Goal: Transaction & Acquisition: Obtain resource

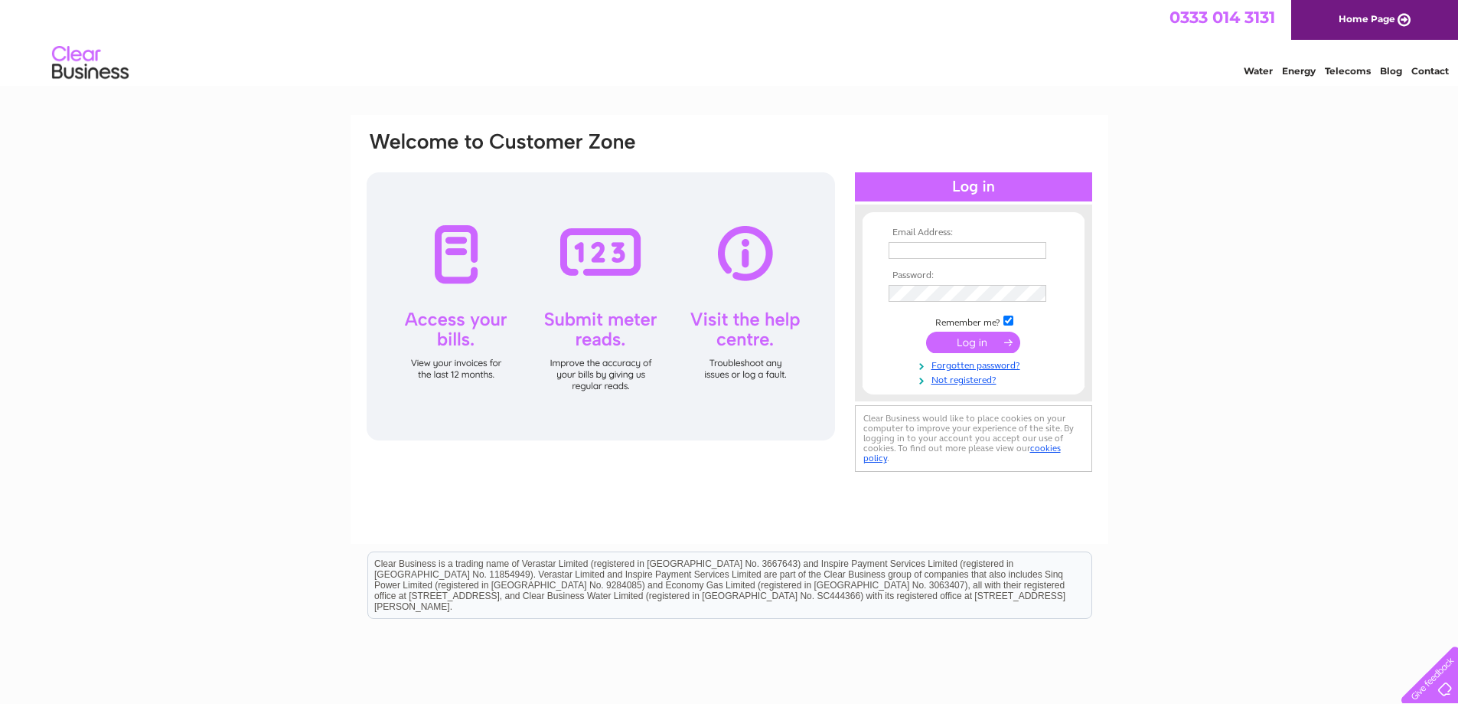
type input "practicalcar@yahoo.co.uk"
click at [962, 342] on input "submit" at bounding box center [973, 341] width 94 height 21
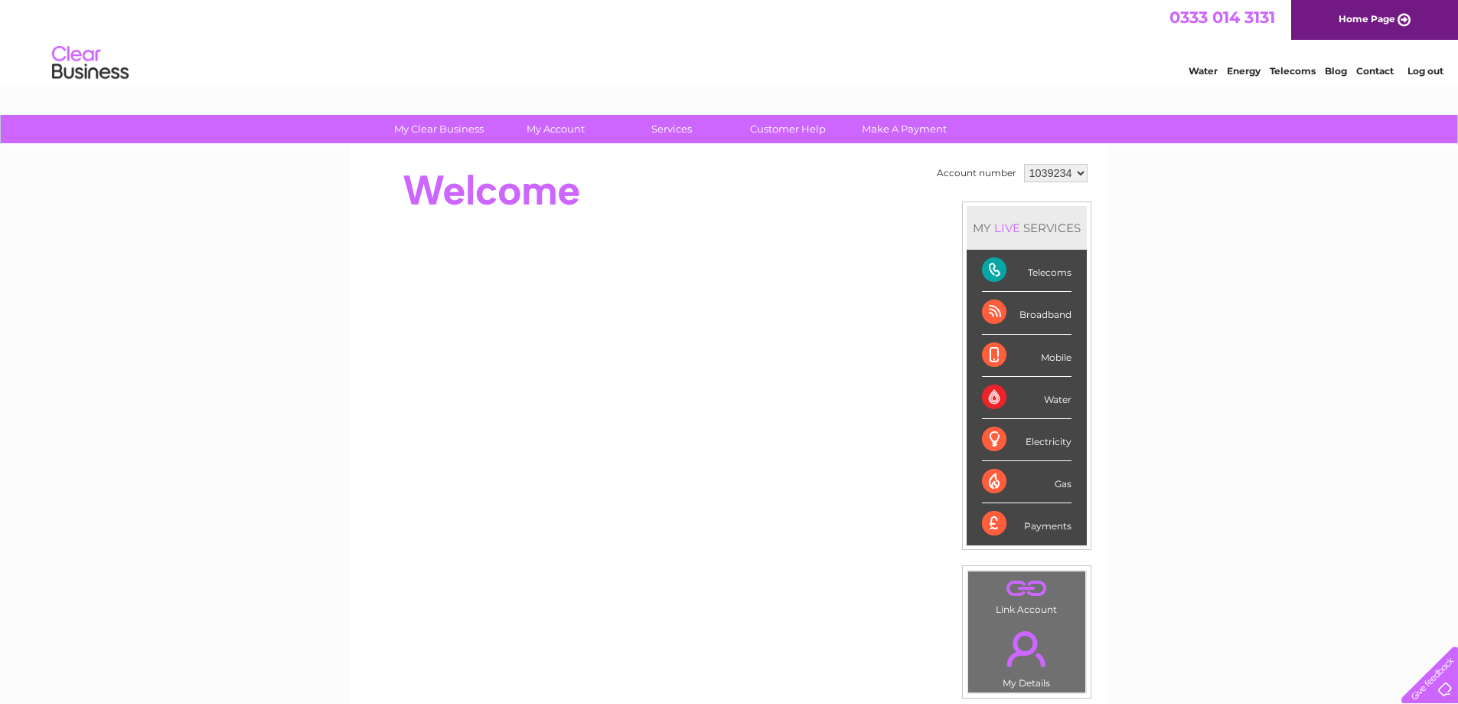
click at [1081, 175] on select "1039234 1039236" at bounding box center [1056, 173] width 64 height 18
select select "1039236"
click at [1024, 164] on select "1039234 1039236" at bounding box center [1056, 173] width 64 height 18
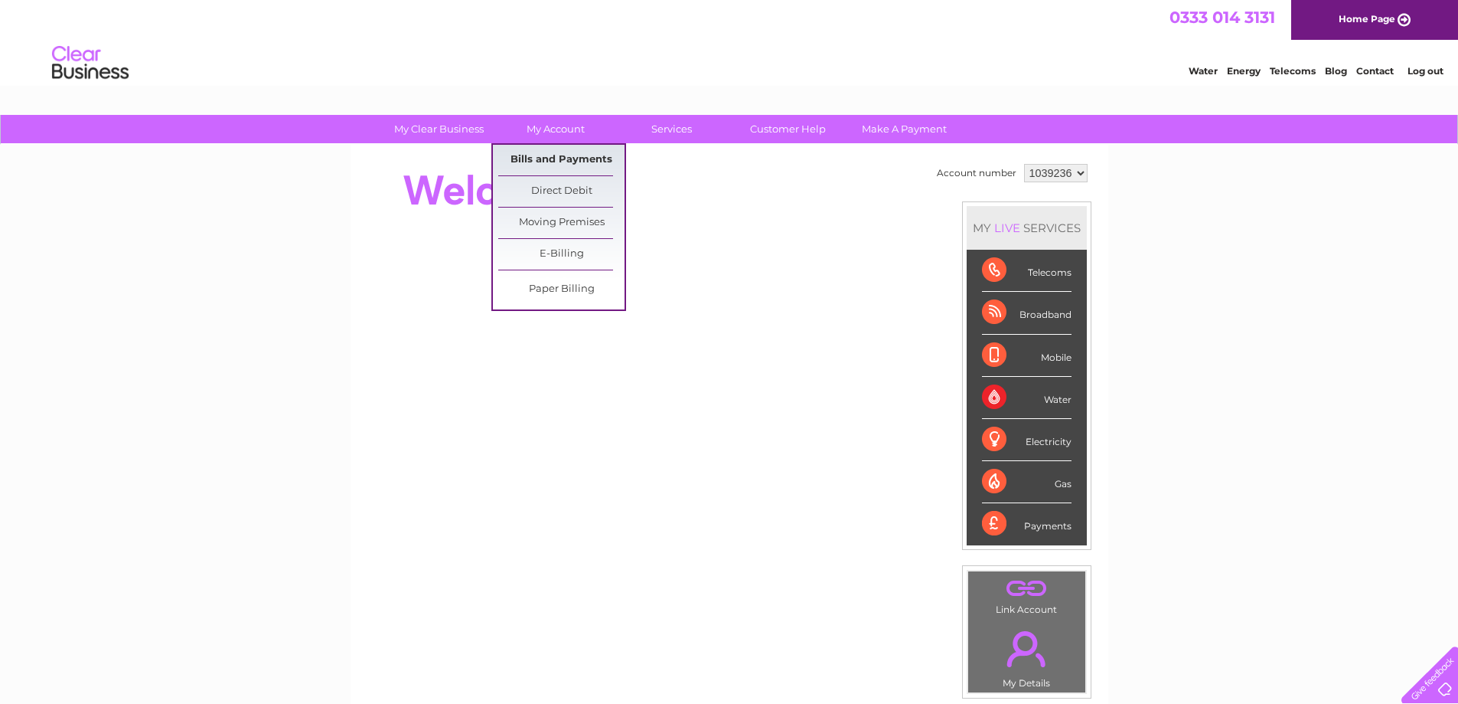
click at [573, 162] on link "Bills and Payments" at bounding box center [561, 160] width 126 height 31
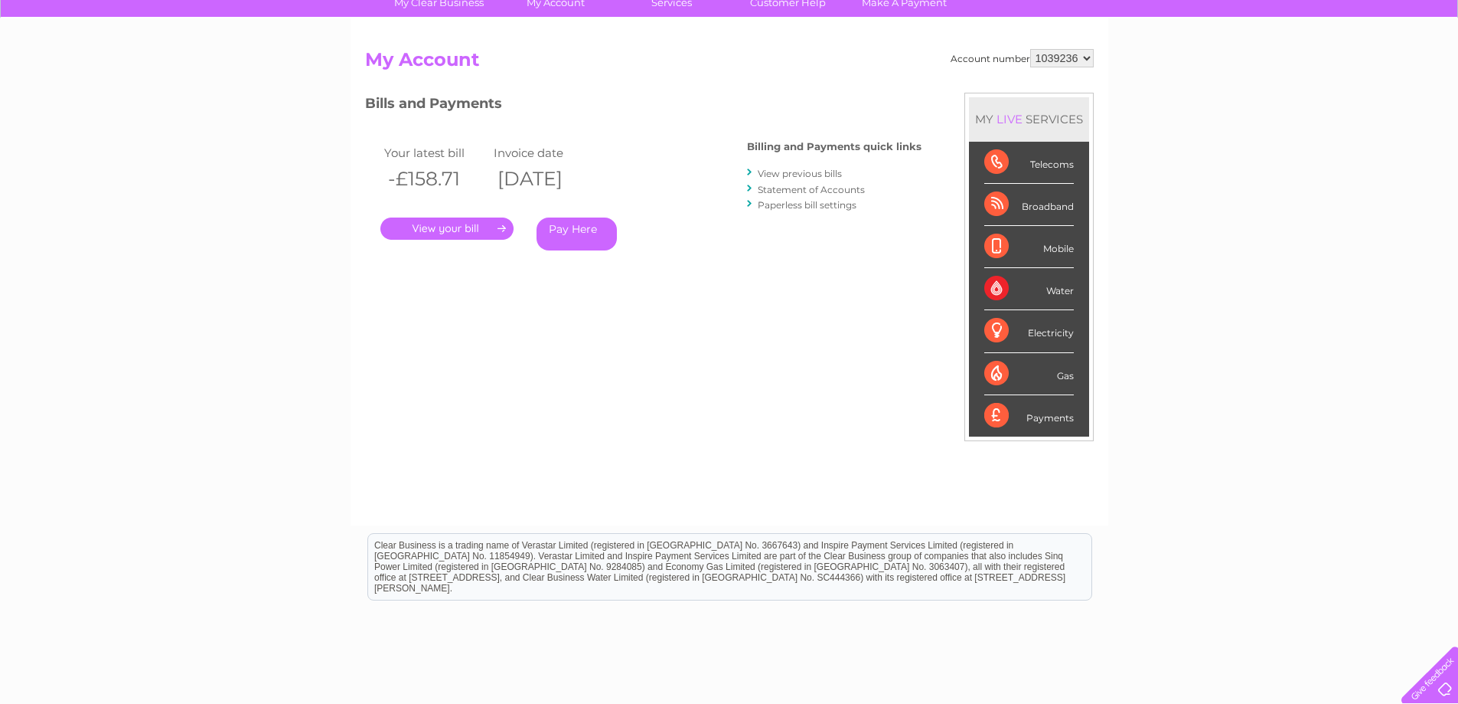
scroll to position [221, 0]
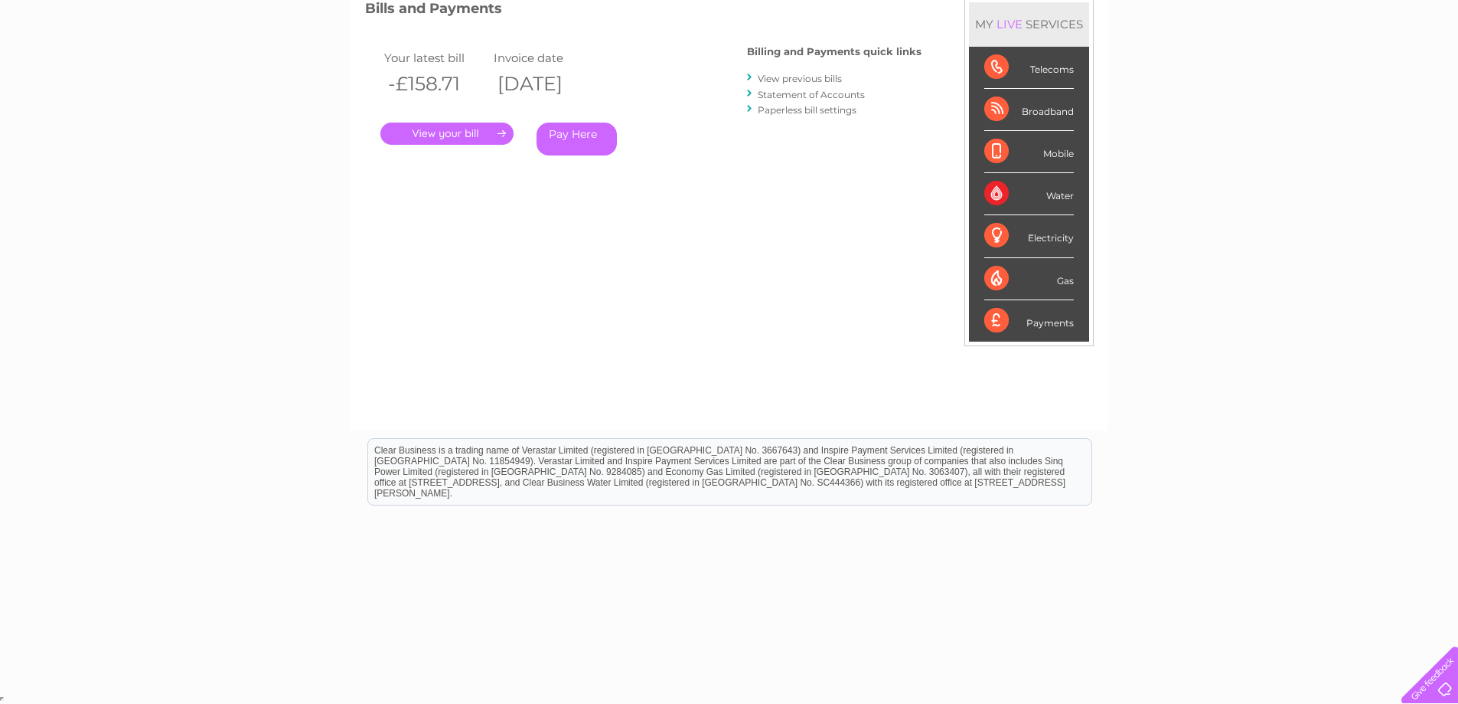
click at [780, 79] on link "View previous bills" at bounding box center [800, 78] width 84 height 11
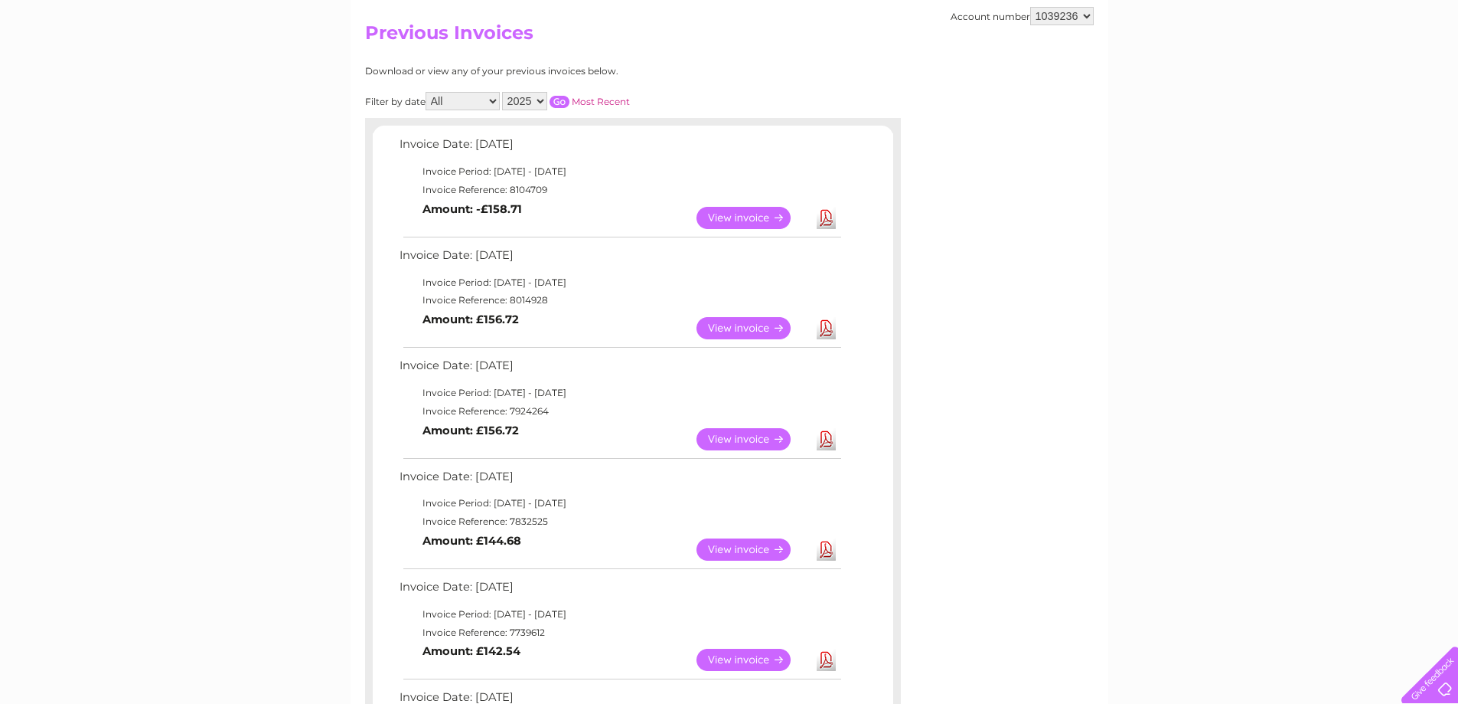
scroll to position [230, 0]
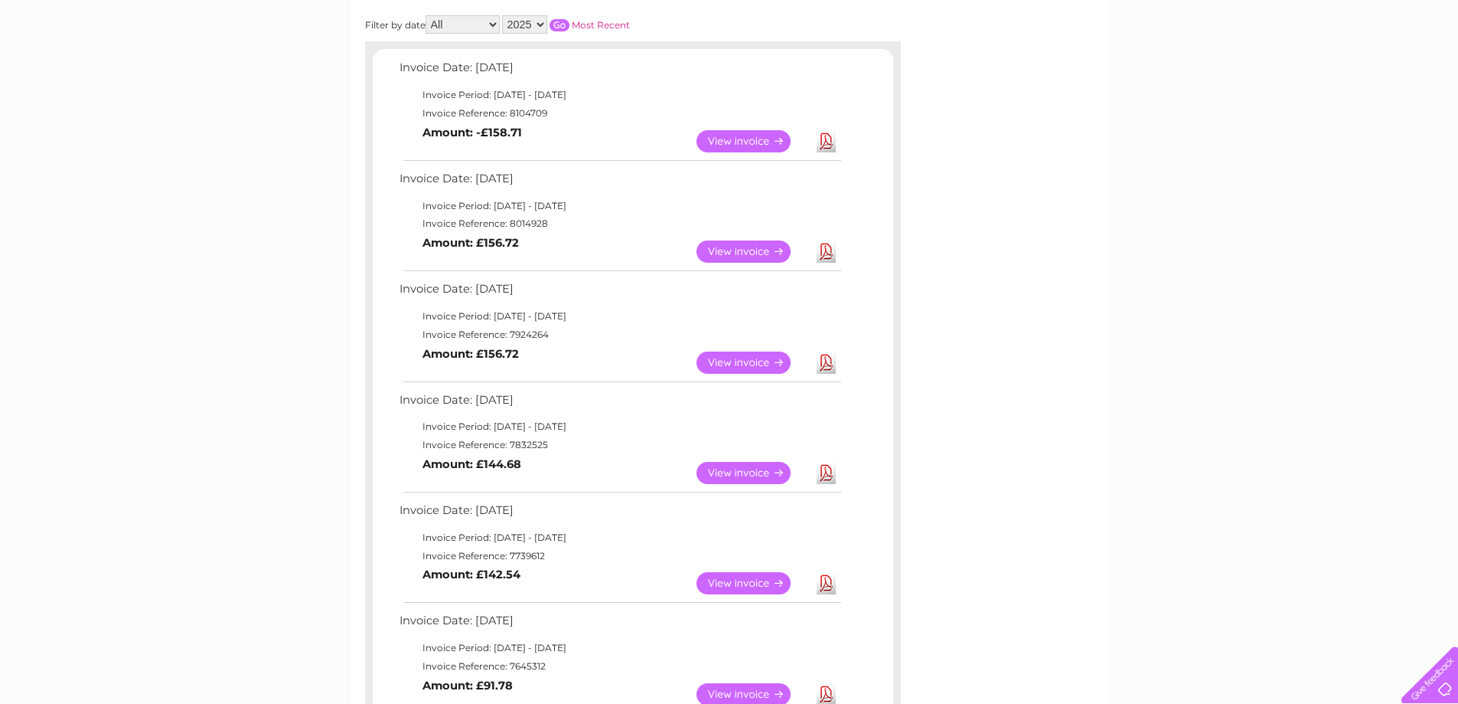
click at [759, 467] on link "View" at bounding box center [753, 473] width 113 height 22
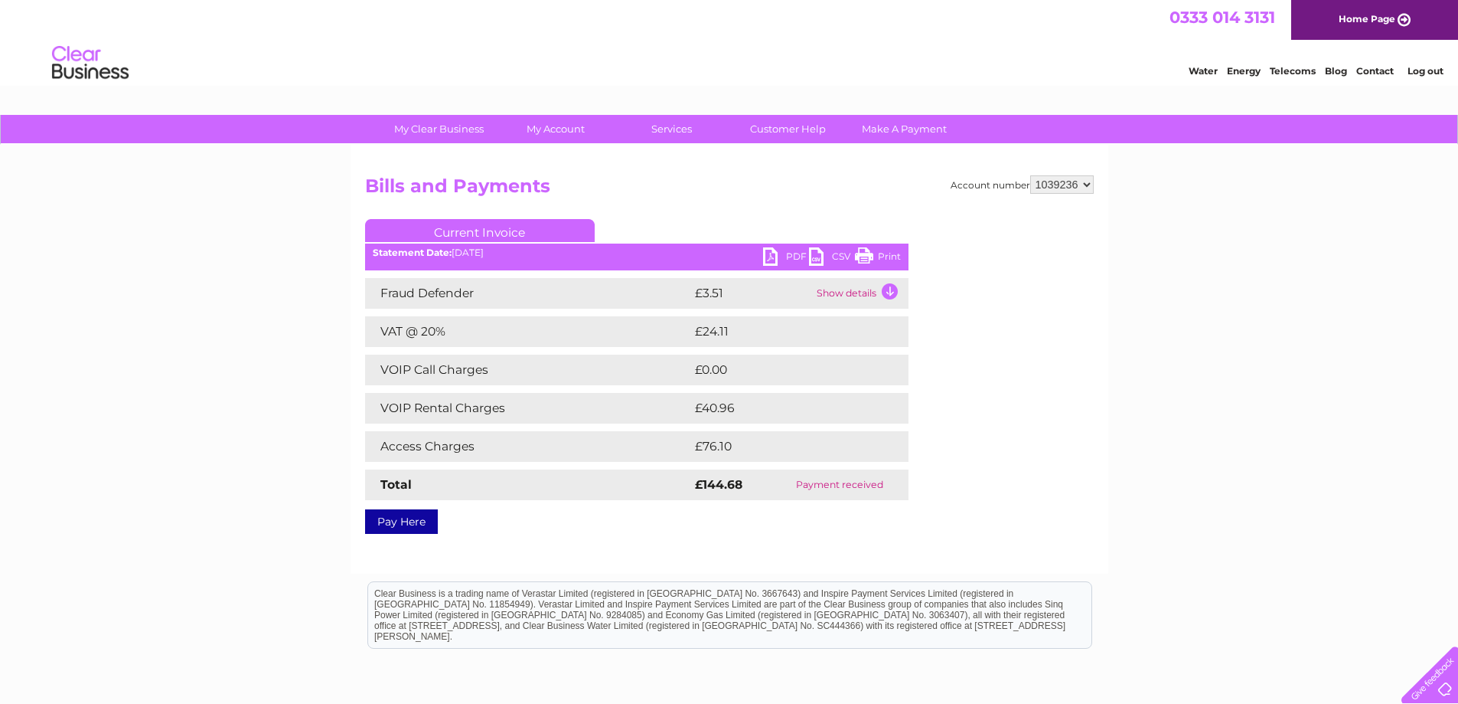
click at [775, 259] on link "PDF" at bounding box center [786, 258] width 46 height 22
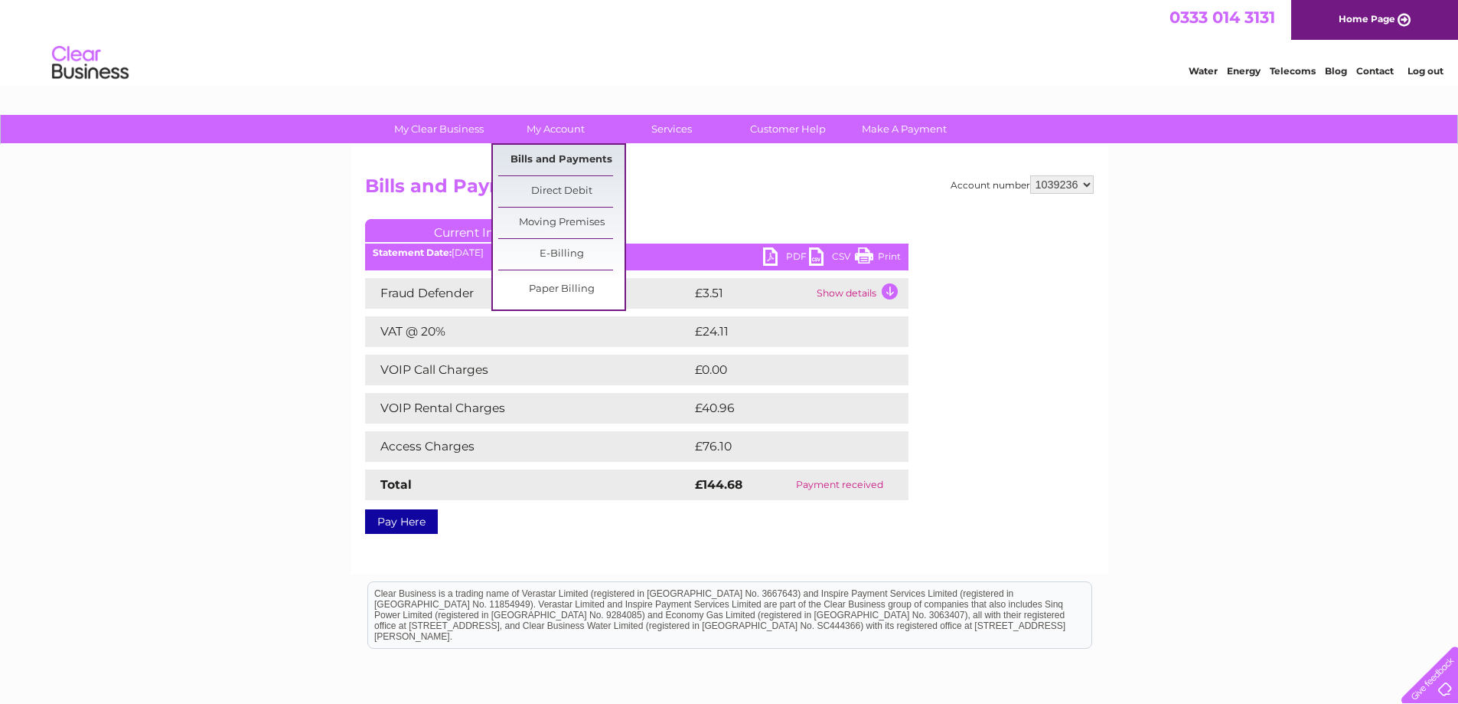
click at [547, 159] on link "Bills and Payments" at bounding box center [561, 160] width 126 height 31
click at [550, 154] on link "Bills and Payments" at bounding box center [561, 160] width 126 height 31
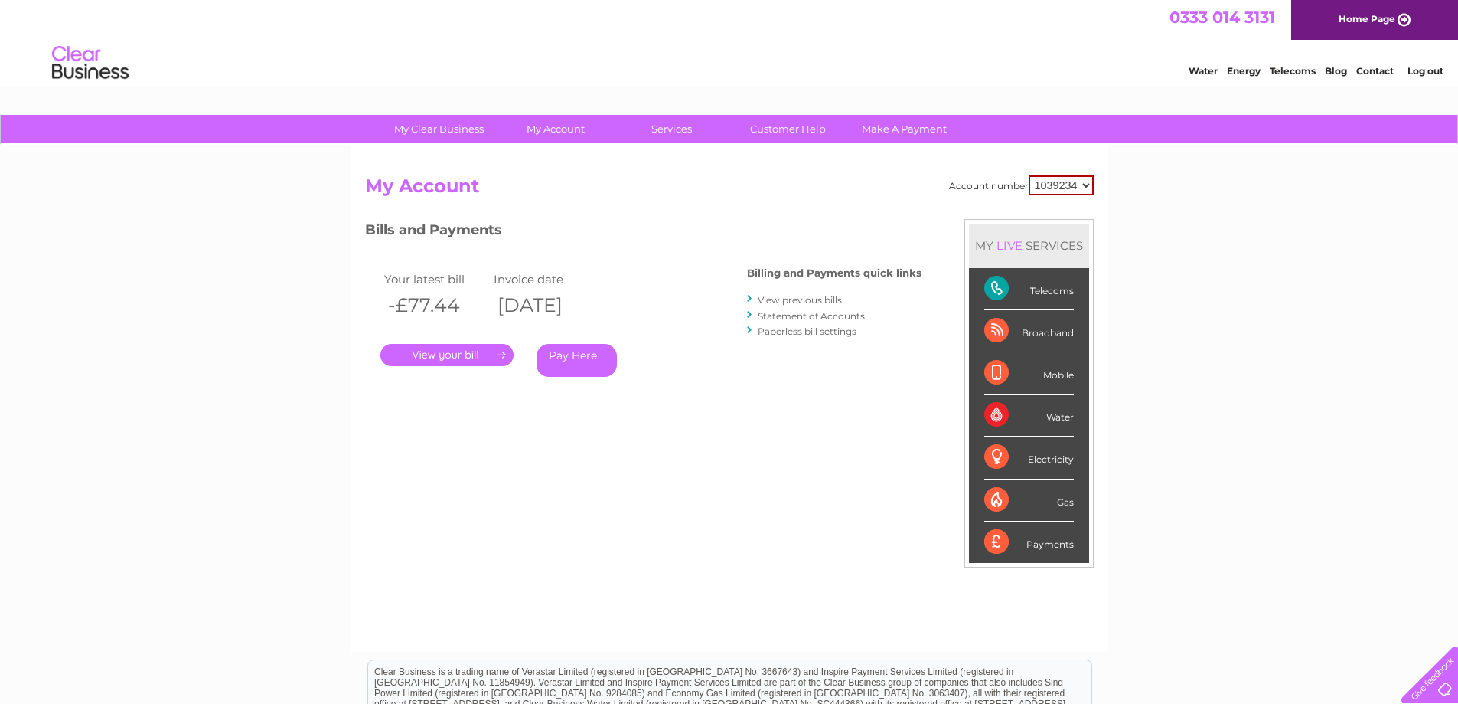
click at [1085, 188] on select "1039234 1039236" at bounding box center [1061, 185] width 65 height 20
select select "1039236"
click at [1029, 175] on select "1039234 1039236" at bounding box center [1061, 185] width 65 height 20
click at [450, 354] on link "." at bounding box center [446, 355] width 133 height 22
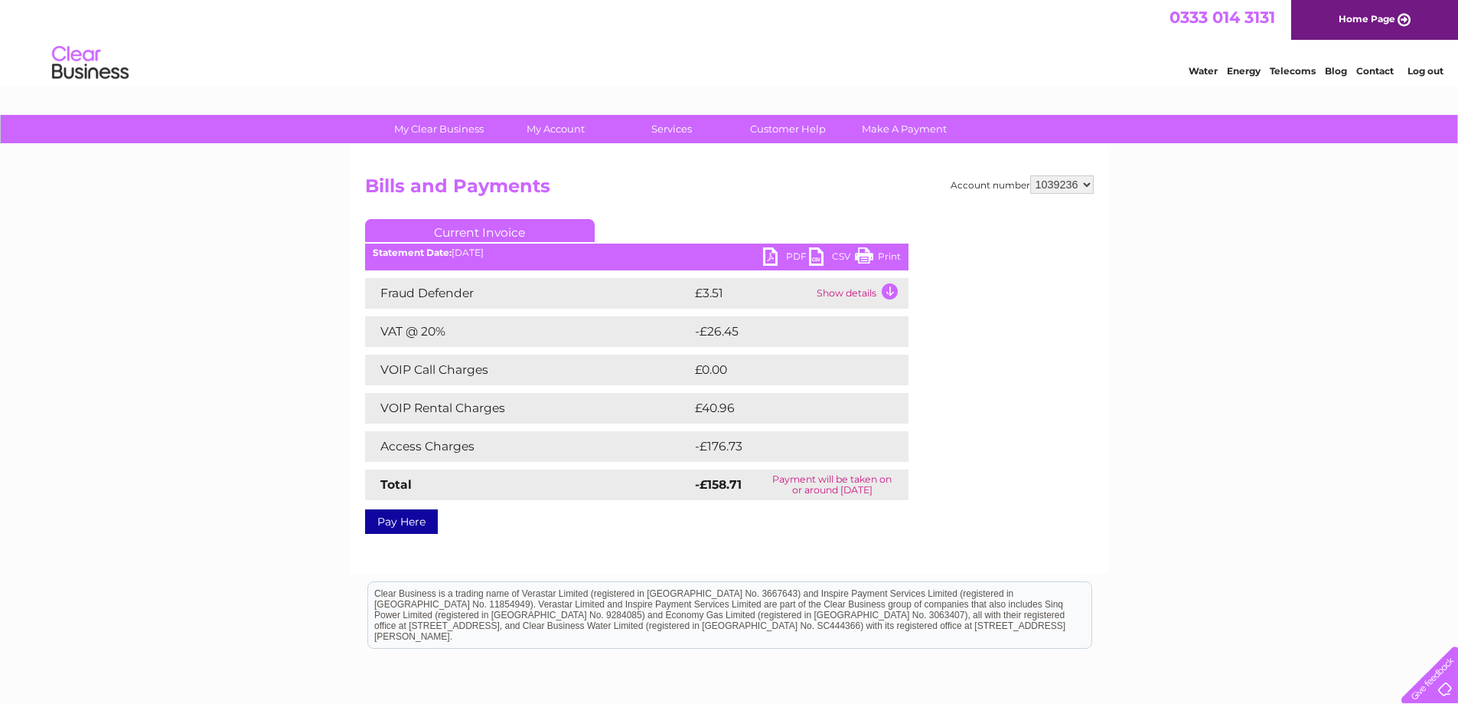
click at [769, 256] on link "PDF" at bounding box center [786, 258] width 46 height 22
